Goal: Task Accomplishment & Management: Manage account settings

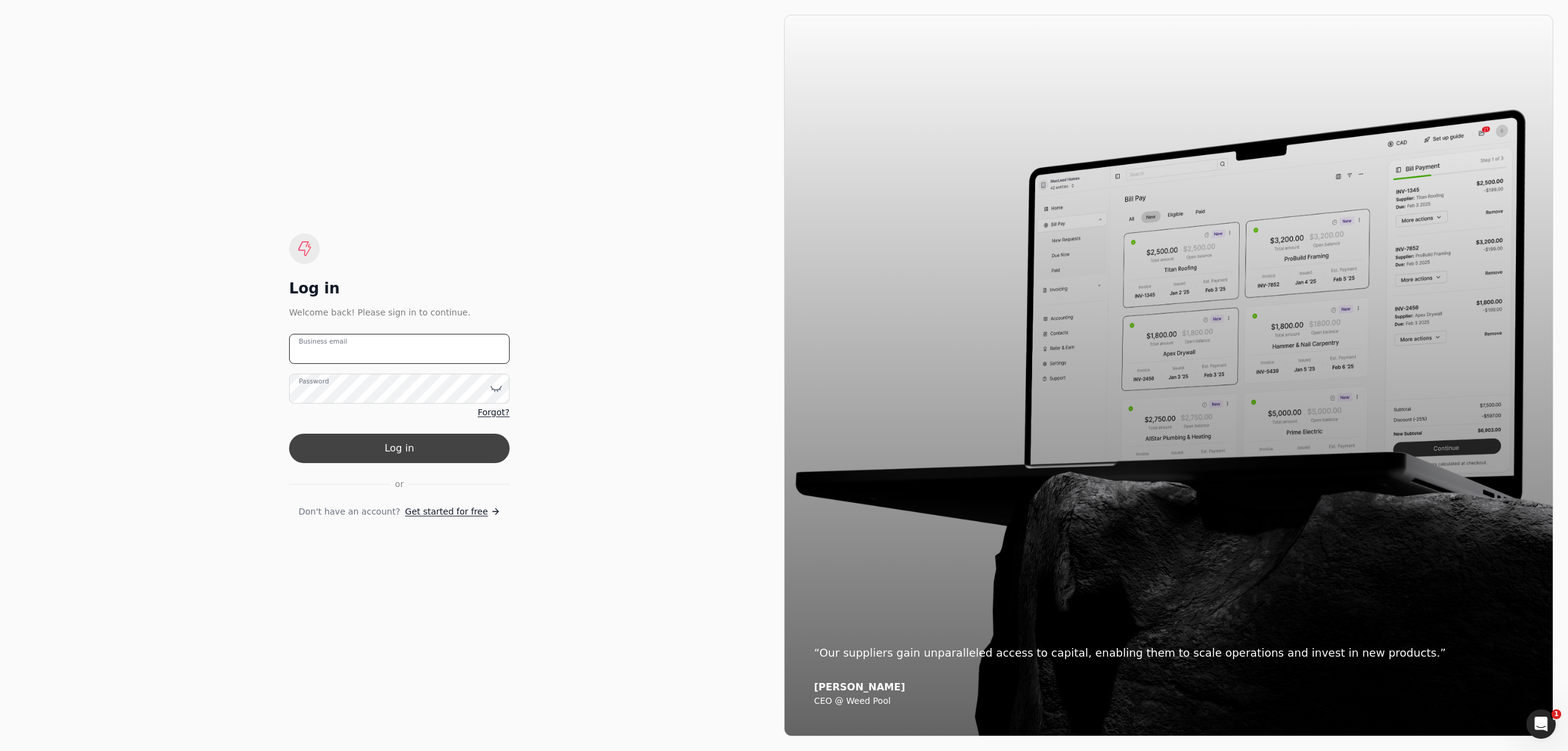
type email "[PERSON_NAME][EMAIL_ADDRESS][DOMAIN_NAME]"
click at [460, 440] on button "Log in" at bounding box center [399, 448] width 220 height 29
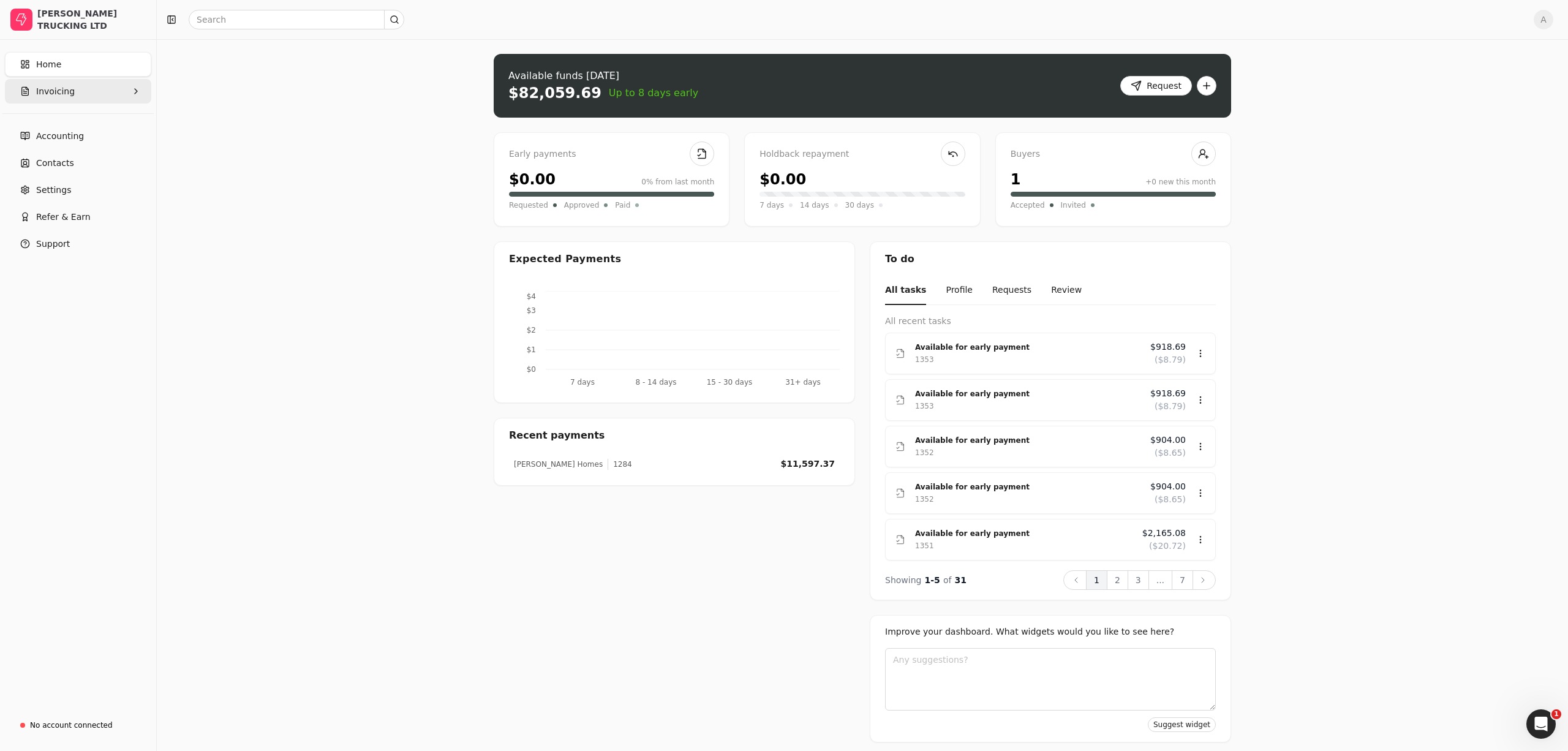
click at [60, 93] on span "Invoicing" at bounding box center [56, 92] width 39 height 13
click at [70, 117] on span "All Invoices" at bounding box center [61, 121] width 48 height 13
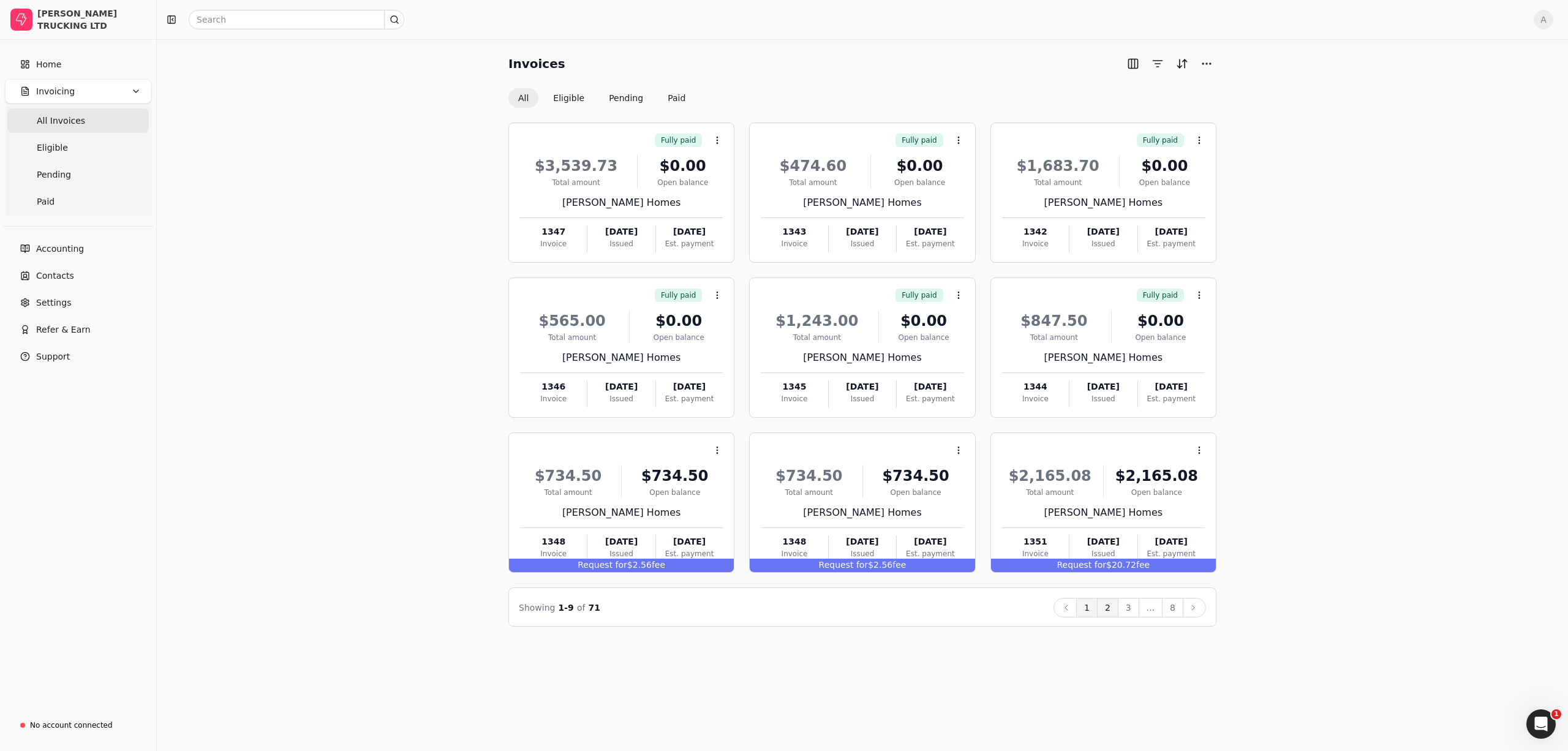
click at [1110, 605] on button "2" at bounding box center [1107, 607] width 21 height 19
